Goal: Contribute content

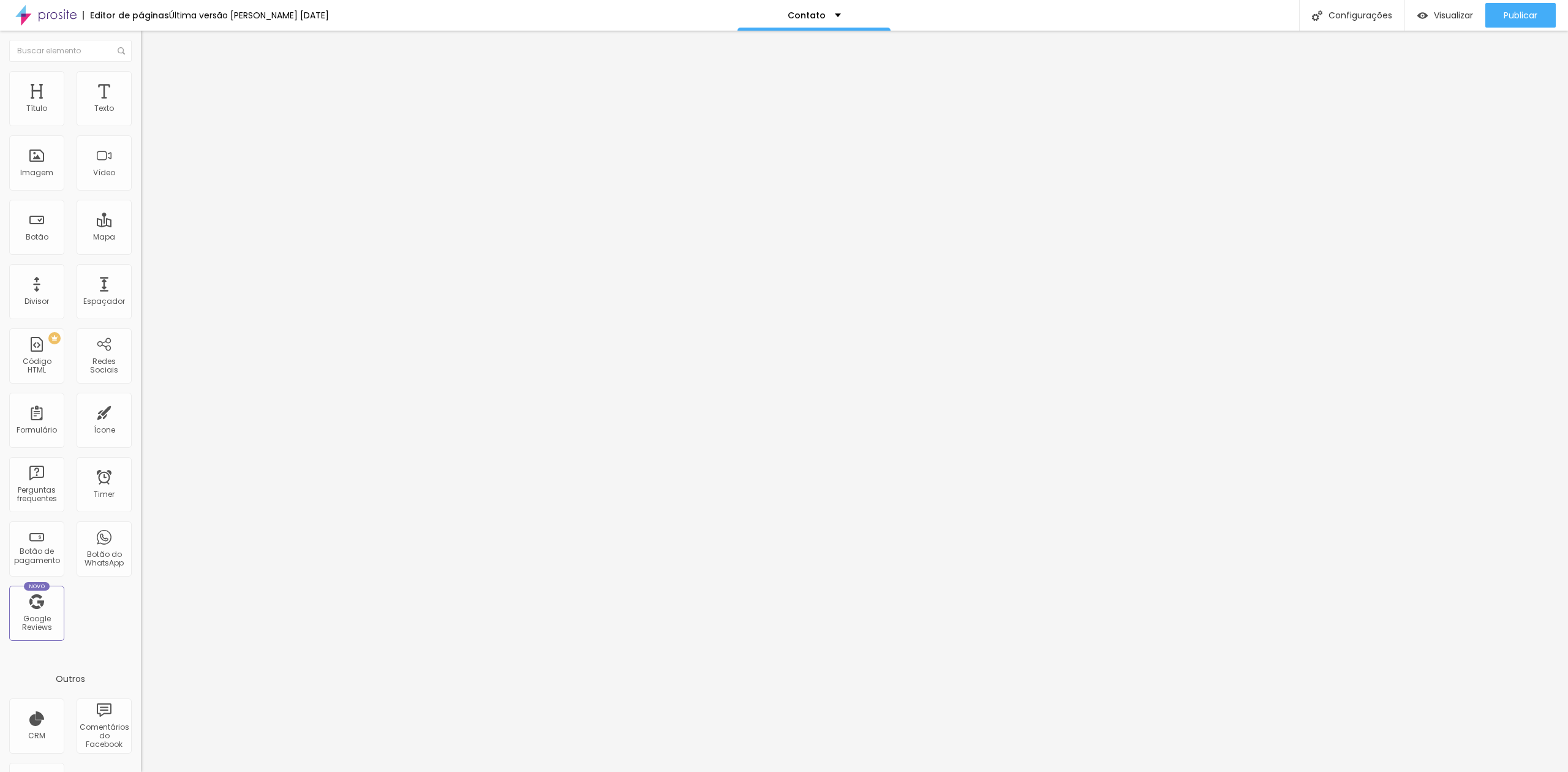
click at [141, 106] on img at bounding box center [145, 101] width 7 height 7
drag, startPoint x: 790, startPoint y: 229, endPoint x: 790, endPoint y: 236, distance: 7.0
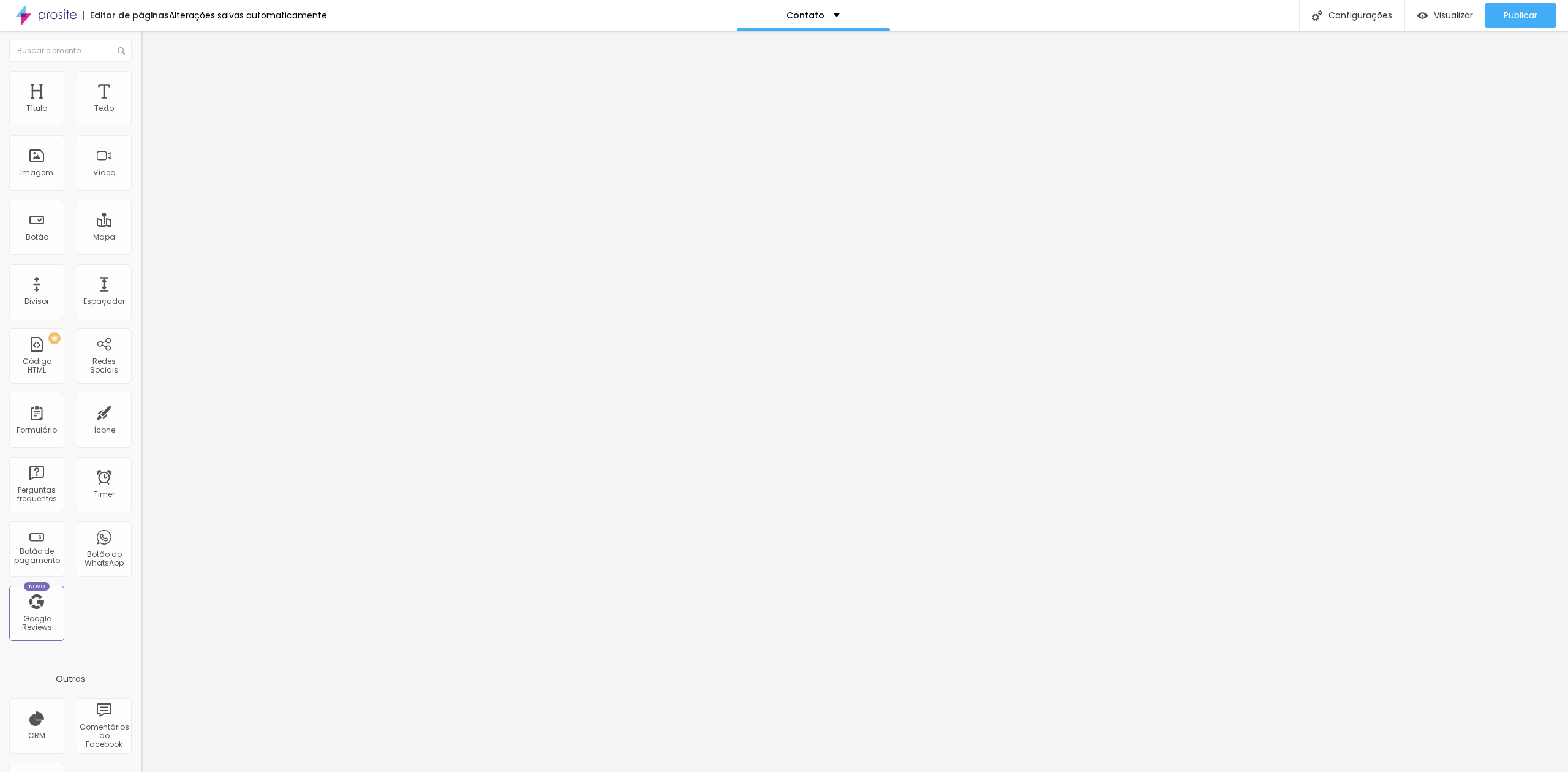
click at [1519, 6] on div "Publicar" at bounding box center [1521, 15] width 34 height 25
